Goal: Find specific page/section: Find specific page/section

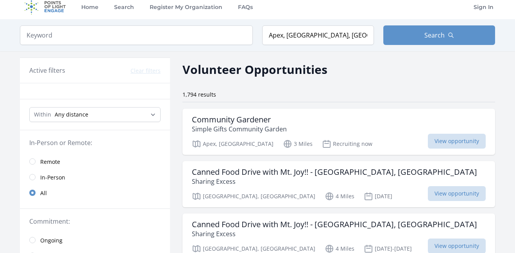
scroll to position [9, 0]
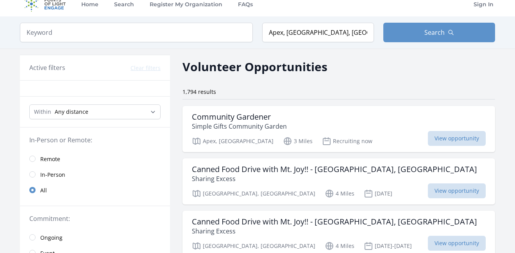
click at [46, 175] on span "In-Person" at bounding box center [52, 175] width 25 height 8
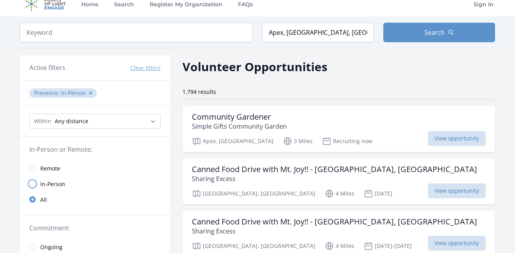
click at [32, 186] on input "radio" at bounding box center [32, 184] width 6 height 6
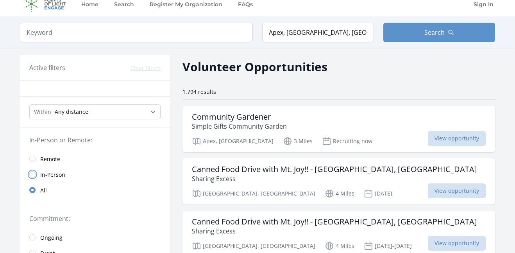
click at [32, 176] on input "radio" at bounding box center [32, 174] width 6 height 6
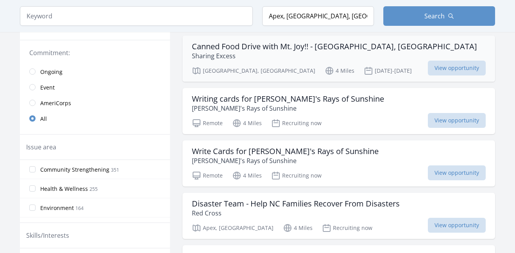
scroll to position [198, 0]
